Goal: Browse casually: Explore the website without a specific task or goal

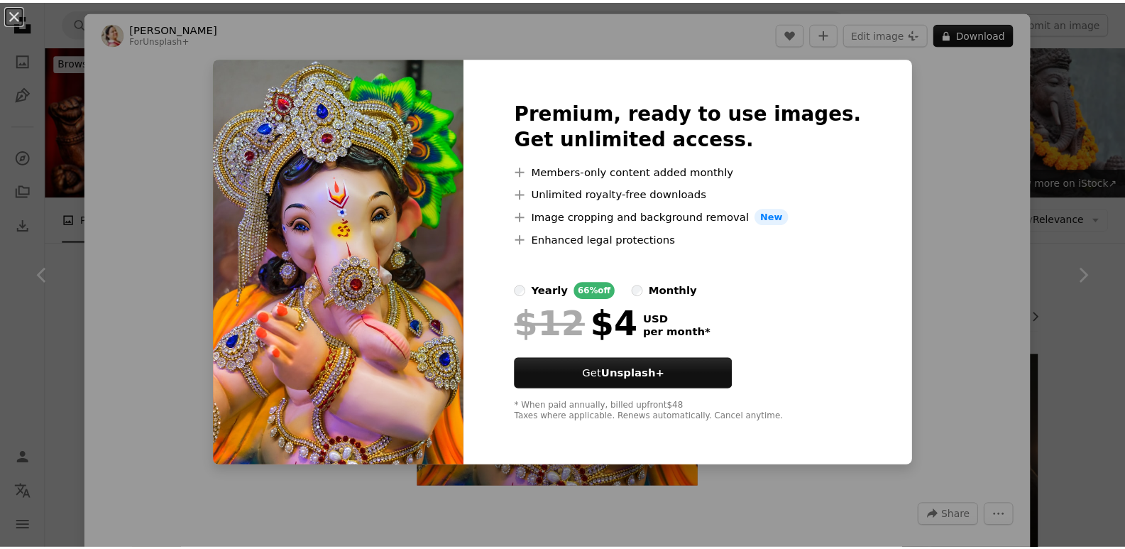
scroll to position [710, 0]
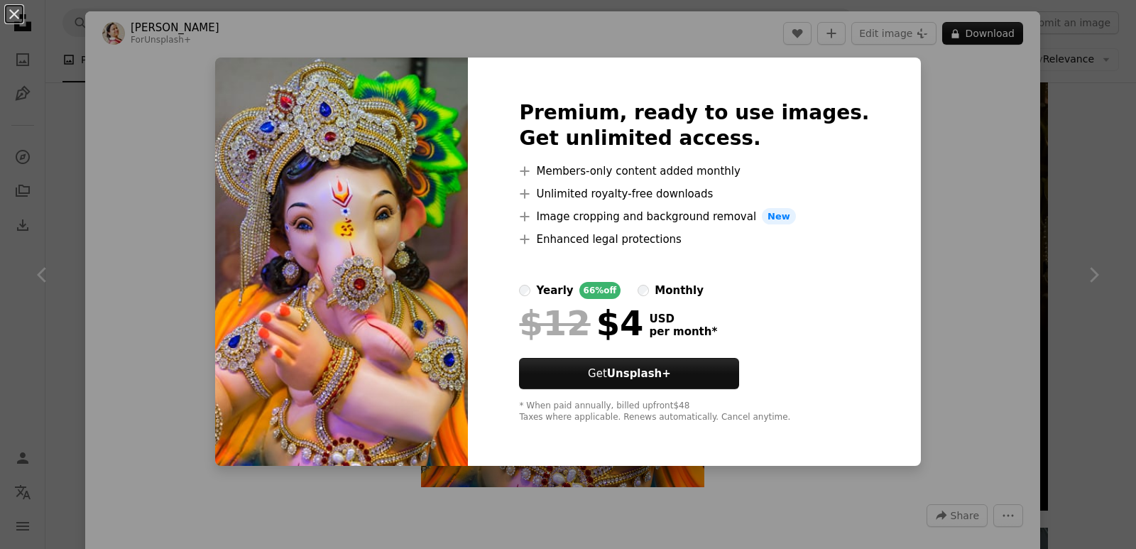
click at [898, 259] on div "An X shape Premium, ready to use images. Get unlimited access. A plus sign Memb…" at bounding box center [568, 274] width 1136 height 549
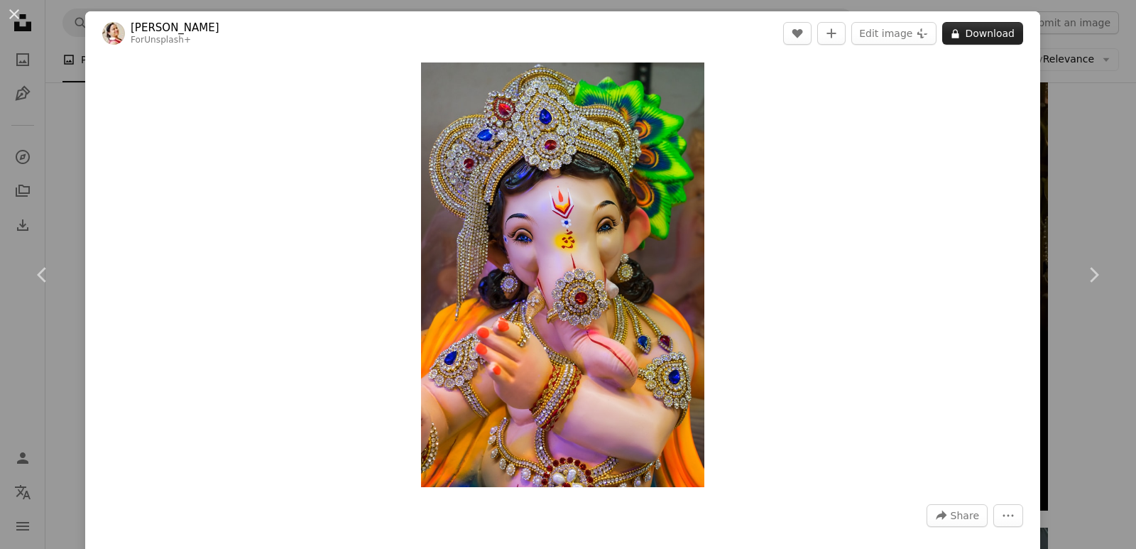
click at [972, 31] on button "A lock Download" at bounding box center [982, 33] width 81 height 23
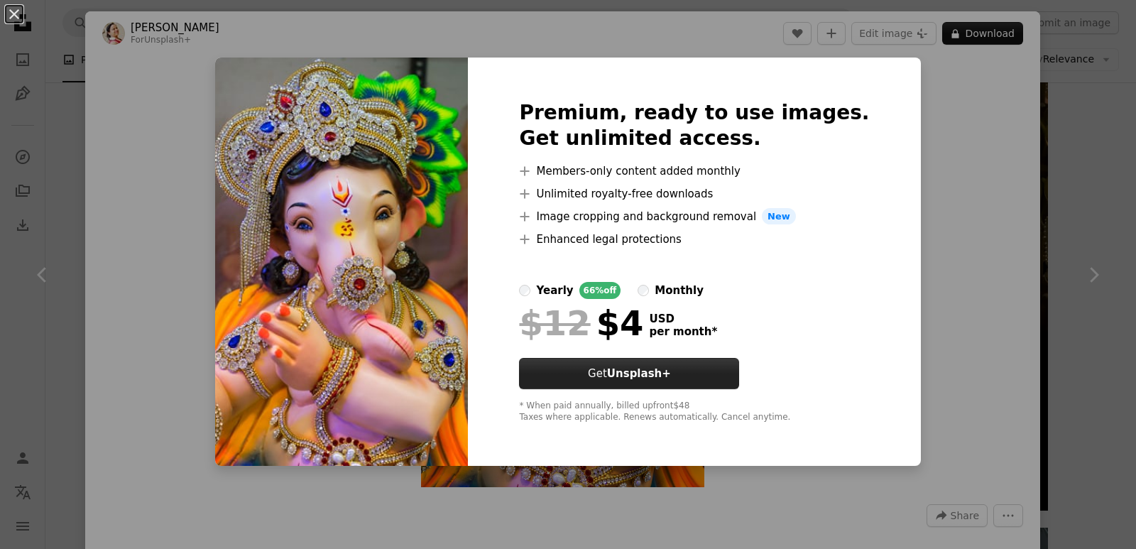
click at [671, 374] on strong "Unsplash+" at bounding box center [639, 373] width 64 height 13
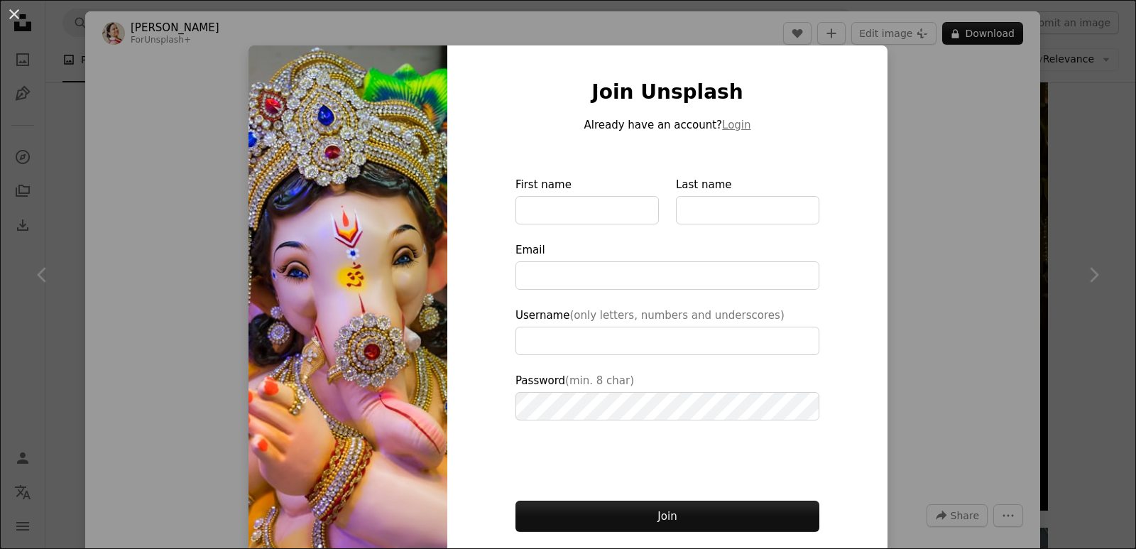
click at [995, 407] on div "An X shape Join Unsplash Already have an account? Login First name Last name Em…" at bounding box center [568, 274] width 1136 height 549
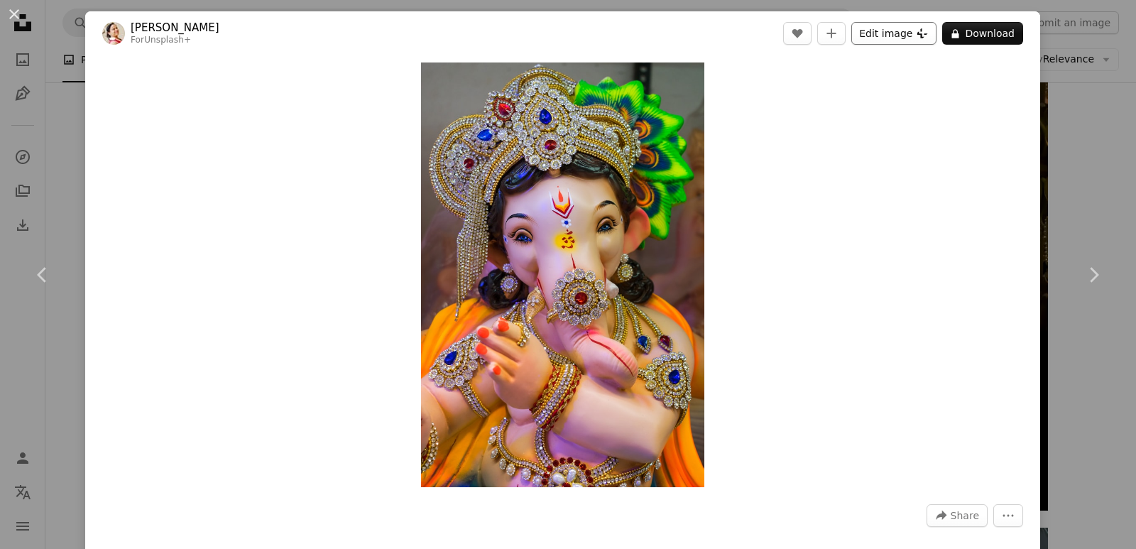
click at [887, 32] on button "Edit image Plus sign for Unsplash+" at bounding box center [893, 33] width 85 height 23
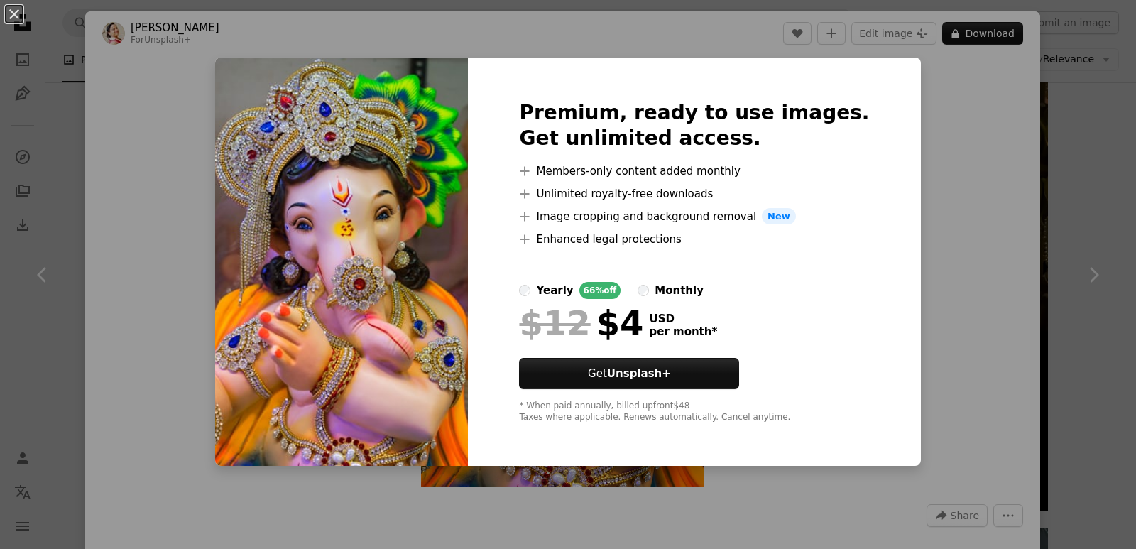
click at [934, 383] on div "An X shape Premium, ready to use images. Get unlimited access. A plus sign Memb…" at bounding box center [568, 274] width 1136 height 549
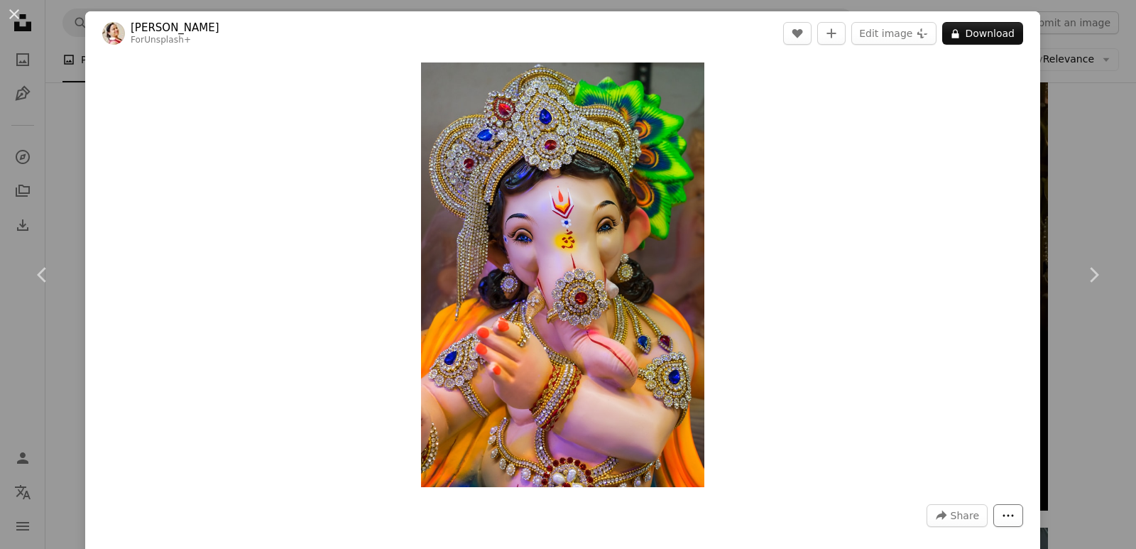
click at [1002, 519] on icon "More Actions" at bounding box center [1008, 515] width 13 height 13
click at [868, 414] on dialog "An X shape Chevron left Chevron right [PERSON_NAME] For Unsplash+ A heart A plu…" at bounding box center [568, 274] width 1136 height 549
click at [995, 242] on div "Zoom in" at bounding box center [562, 274] width 955 height 439
click at [1093, 274] on icon "Chevron right" at bounding box center [1093, 274] width 23 height 23
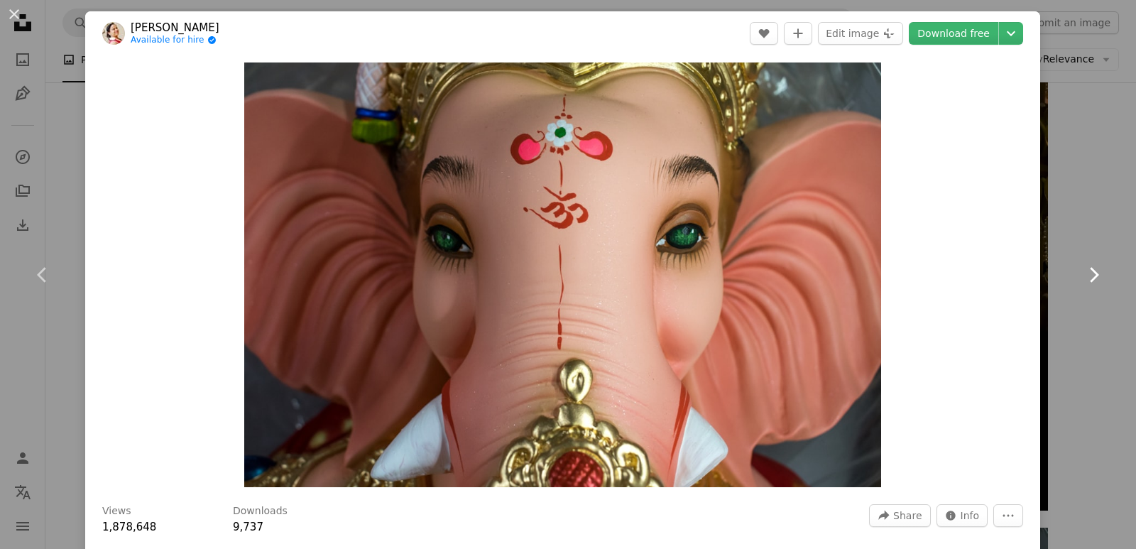
click at [1090, 274] on icon "Chevron right" at bounding box center [1093, 274] width 23 height 23
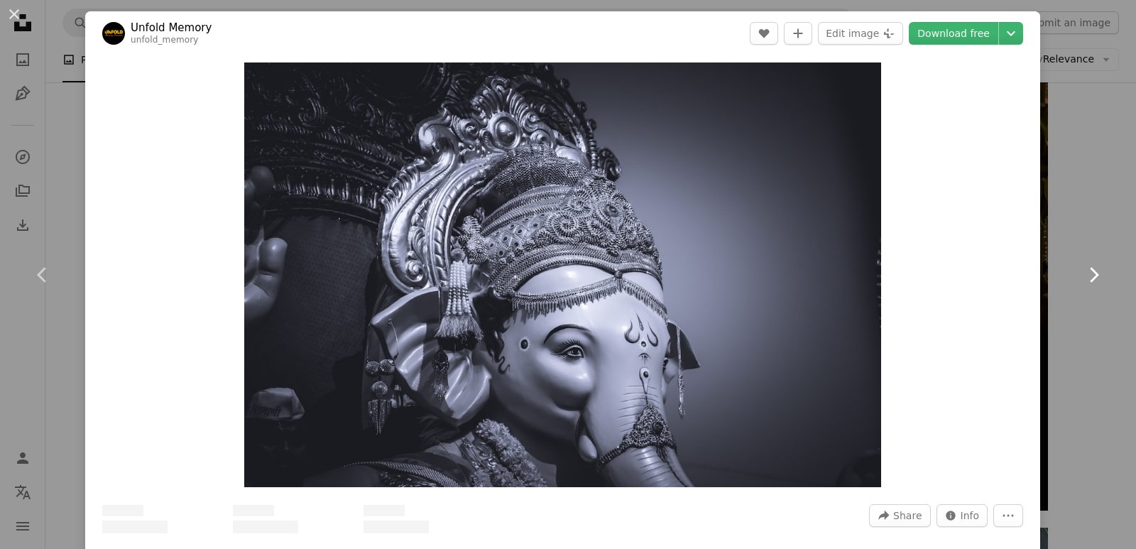
click at [1090, 274] on icon "Chevron right" at bounding box center [1093, 274] width 23 height 23
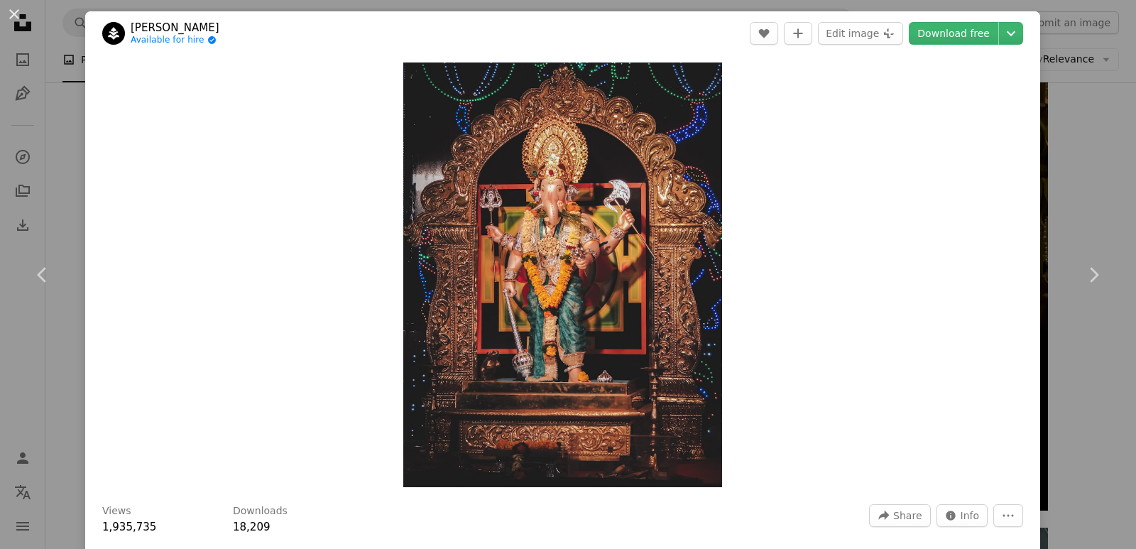
click at [1071, 363] on div "An X shape Chevron left Chevron right [PERSON_NAME] Available for hire A checkm…" at bounding box center [568, 274] width 1136 height 549
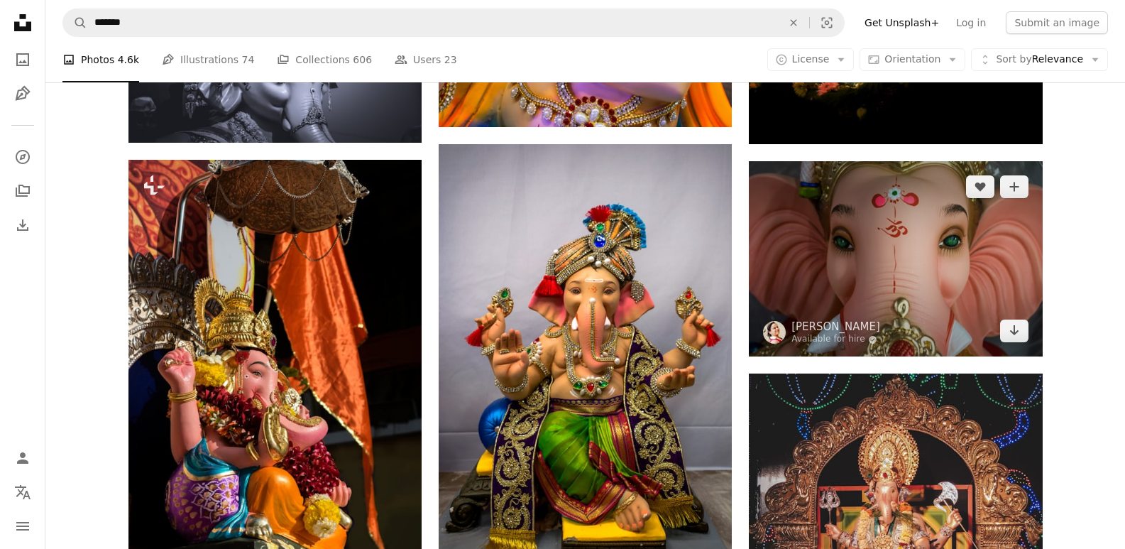
scroll to position [1136, 0]
